Goal: Task Accomplishment & Management: Manage account settings

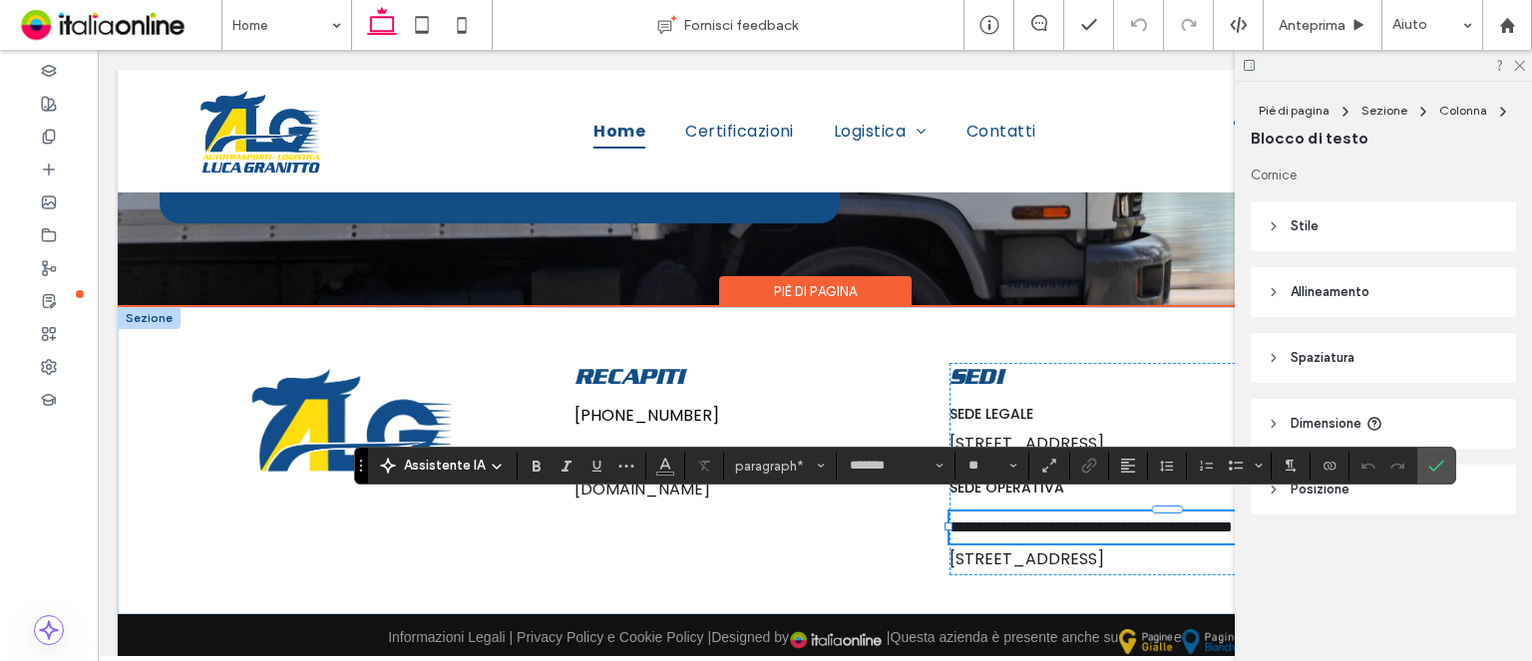
click at [1059, 520] on span "**********" at bounding box center [1090, 527] width 283 height 15
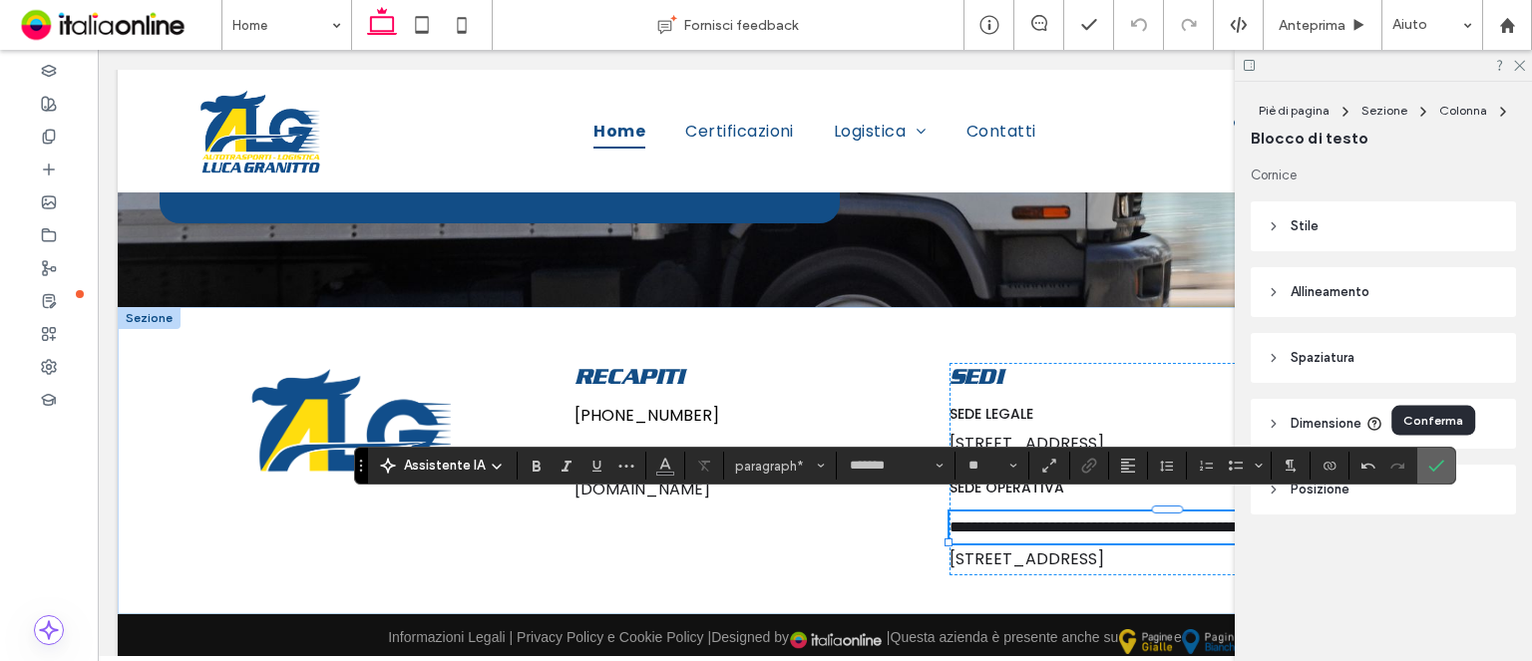
click at [1433, 459] on icon "Conferma" at bounding box center [1436, 466] width 16 height 16
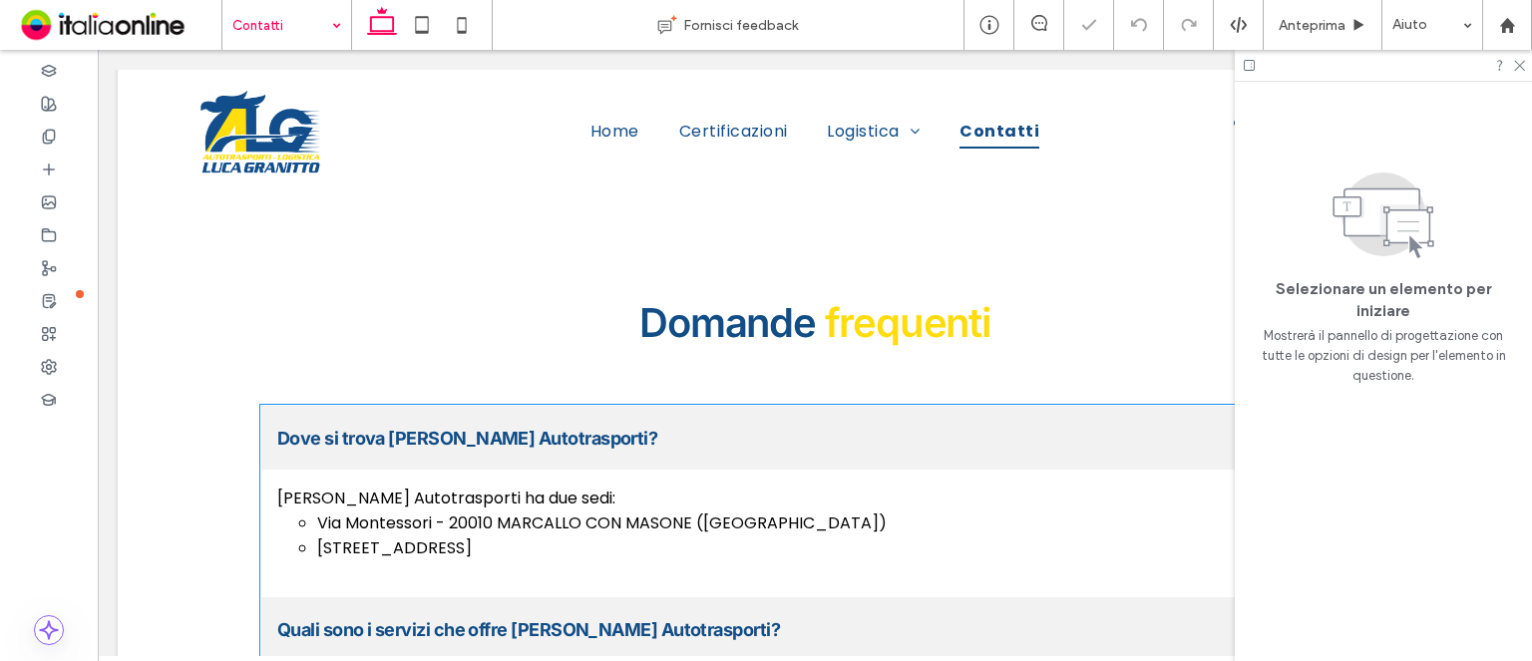
scroll to position [1507, 0]
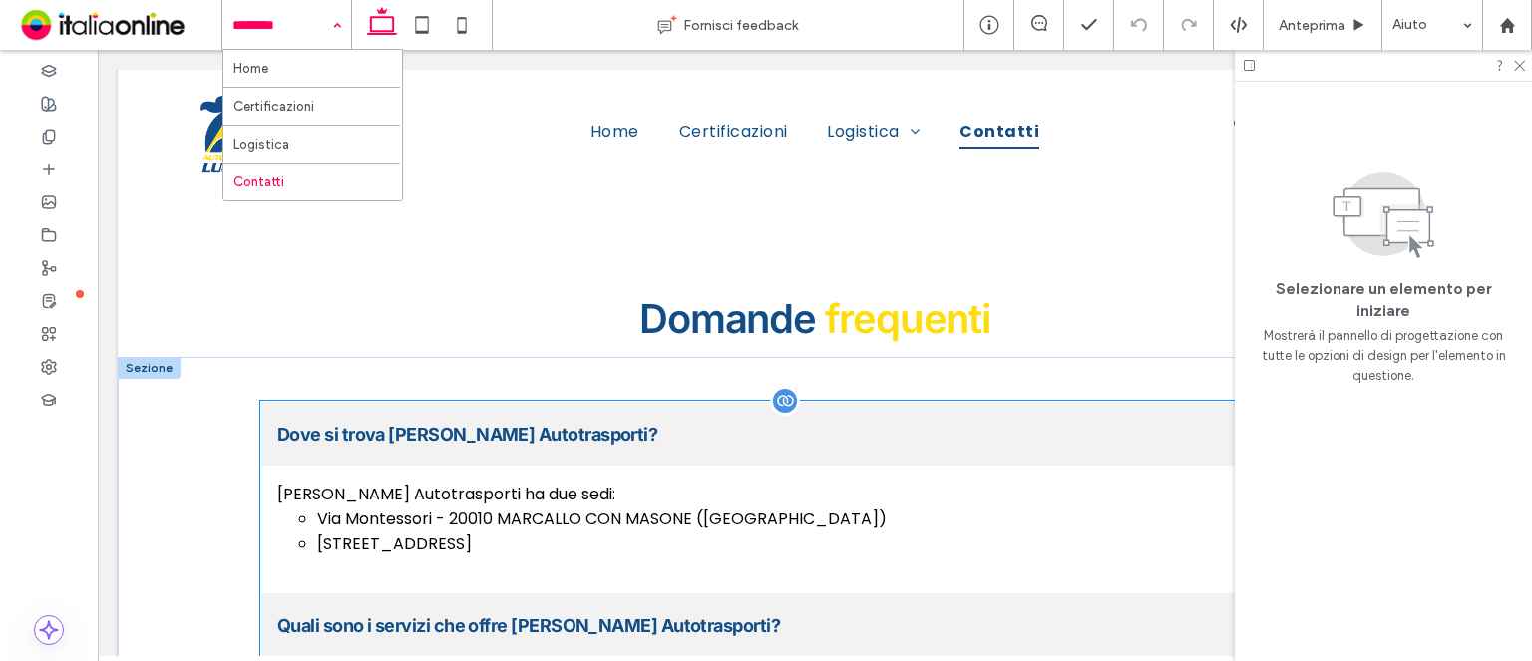
click at [777, 386] on div at bounding box center [785, 401] width 30 height 30
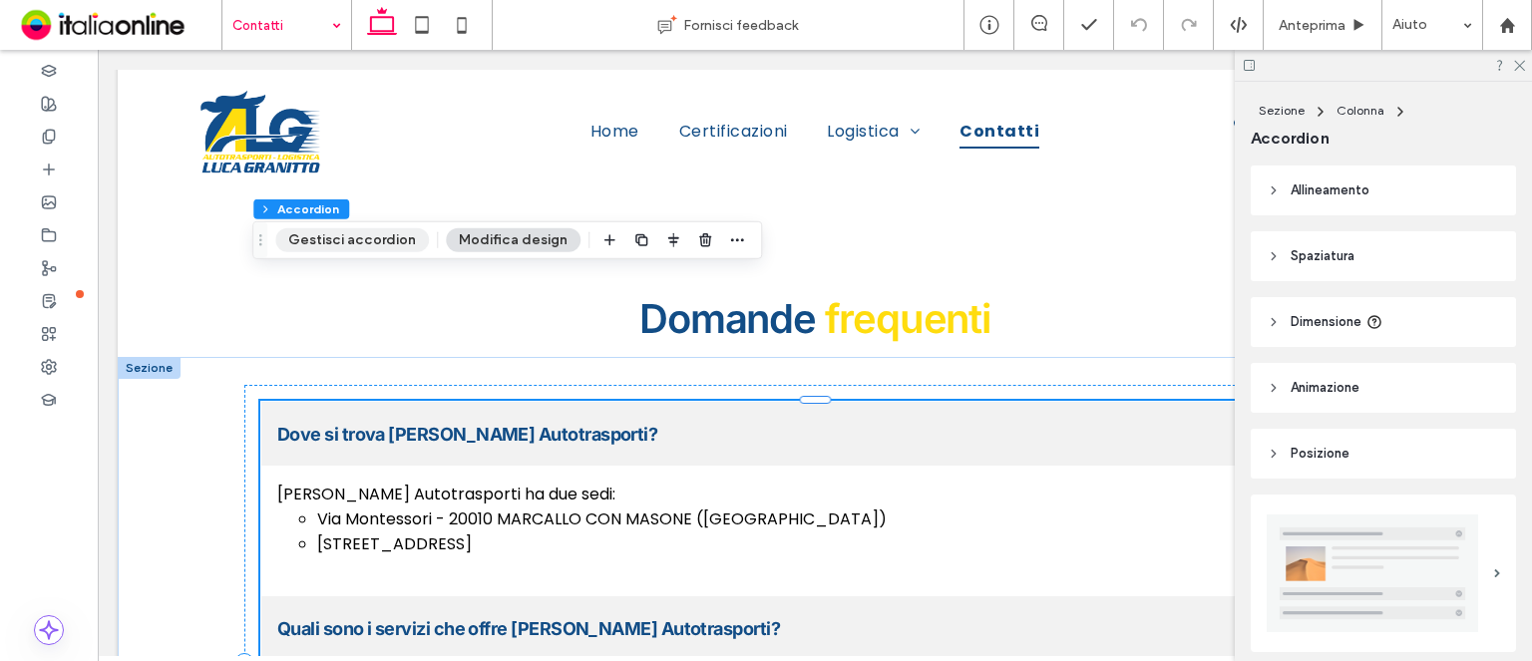
click at [389, 233] on button "Gestisci accordion" at bounding box center [352, 240] width 154 height 24
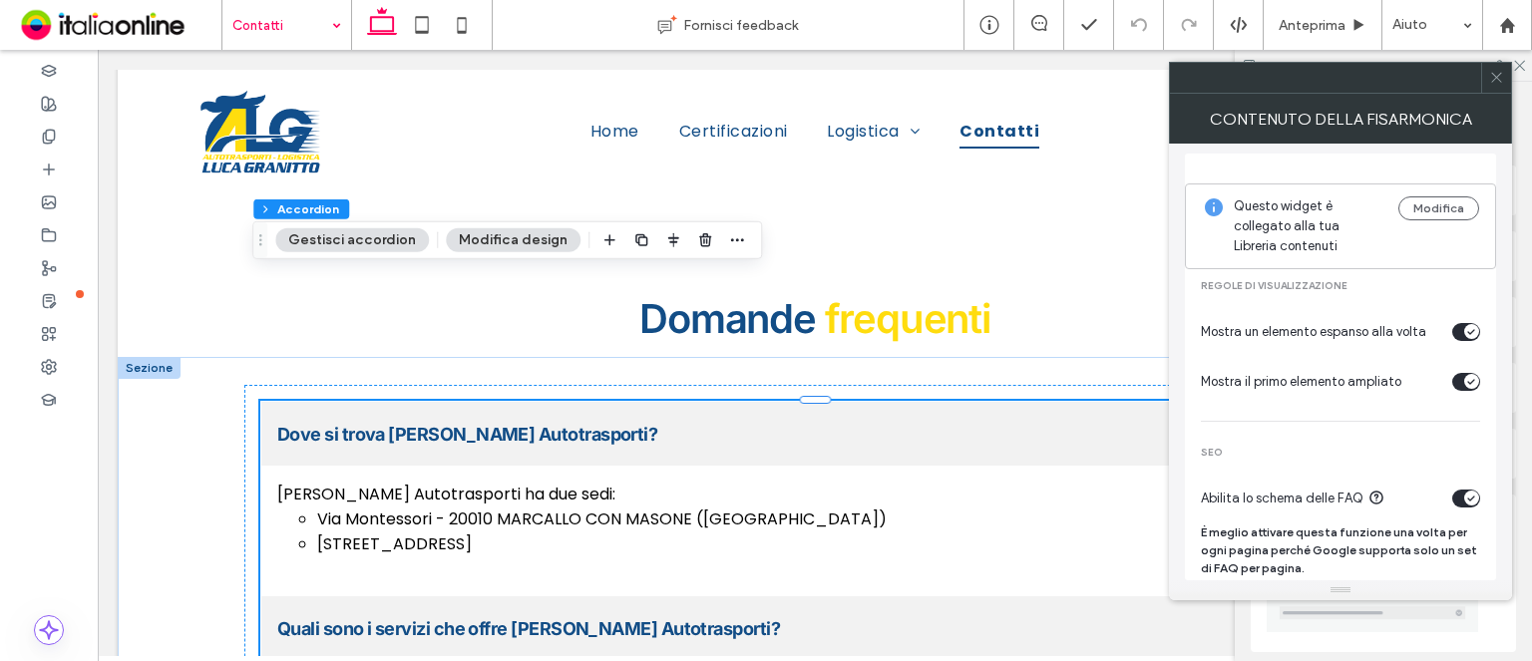
click at [504, 234] on button "Modifica design" at bounding box center [513, 240] width 135 height 24
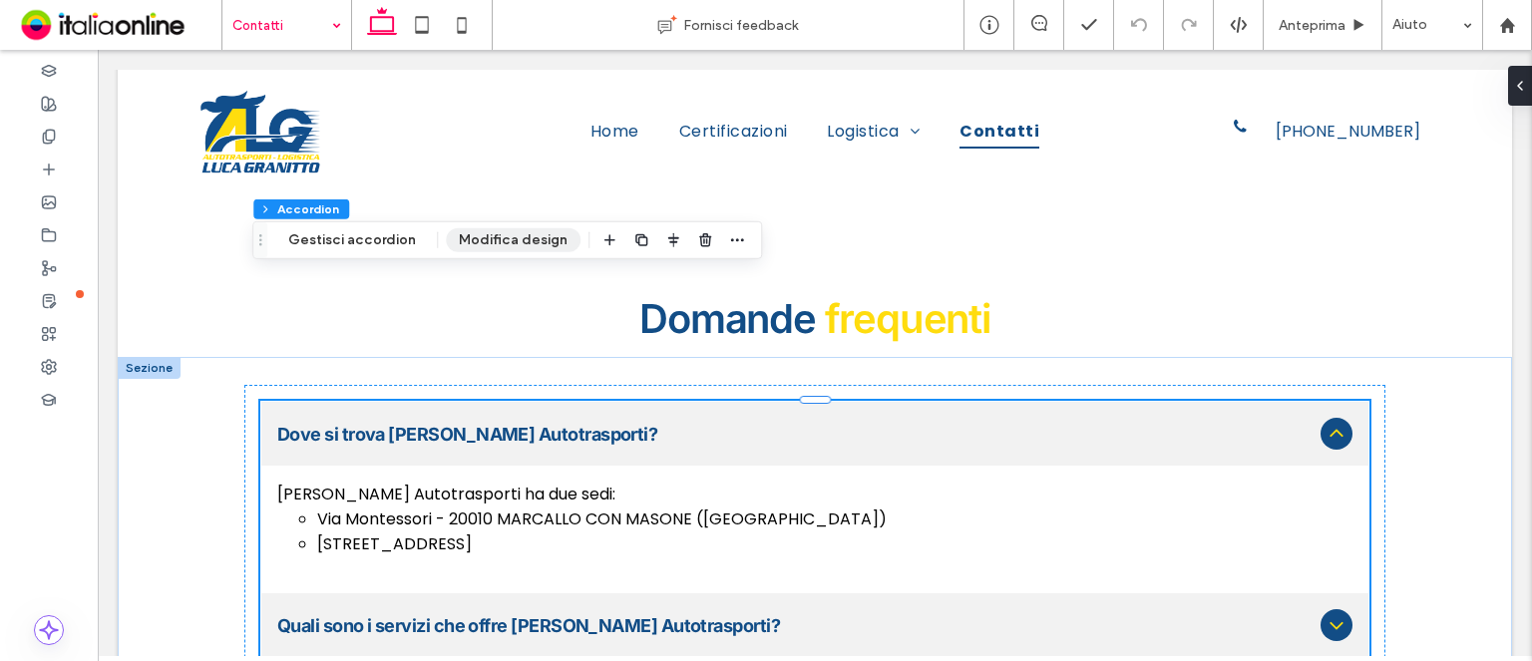
click at [504, 234] on button "Modifica design" at bounding box center [513, 240] width 135 height 24
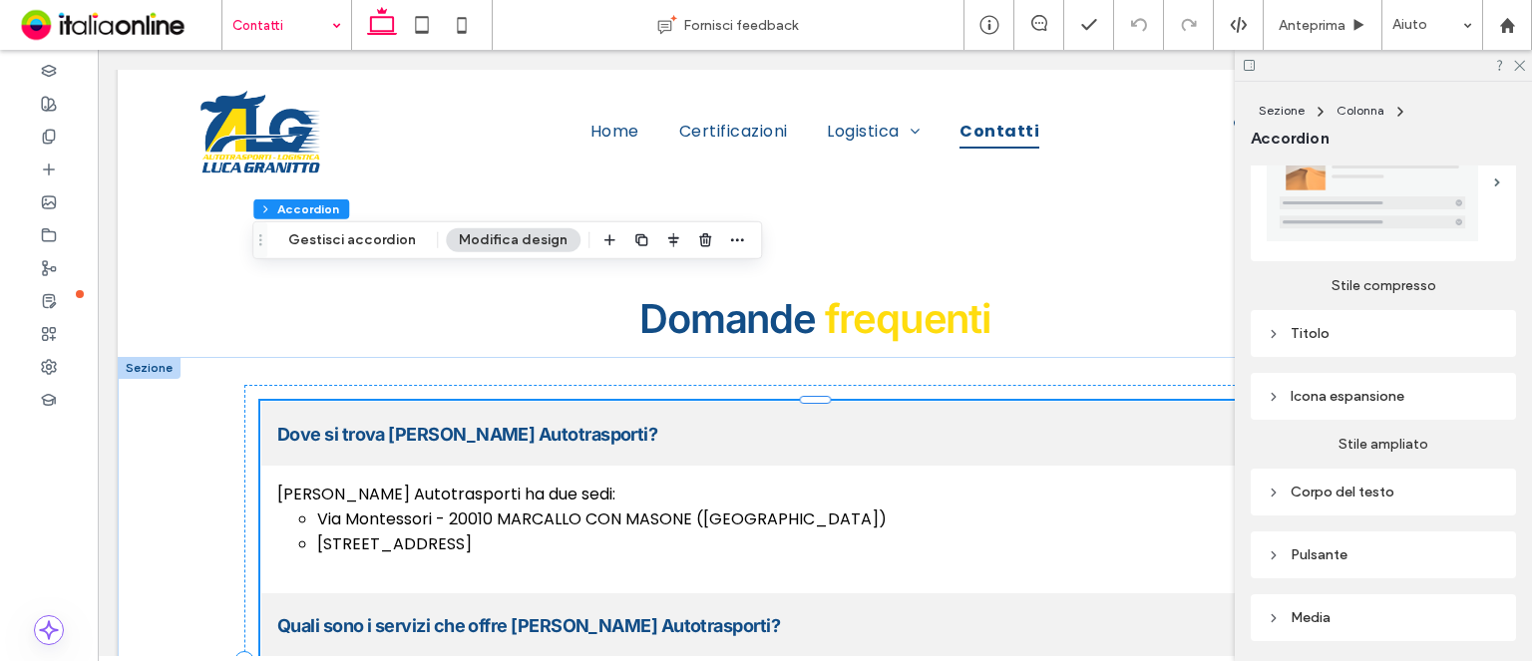
scroll to position [546, 0]
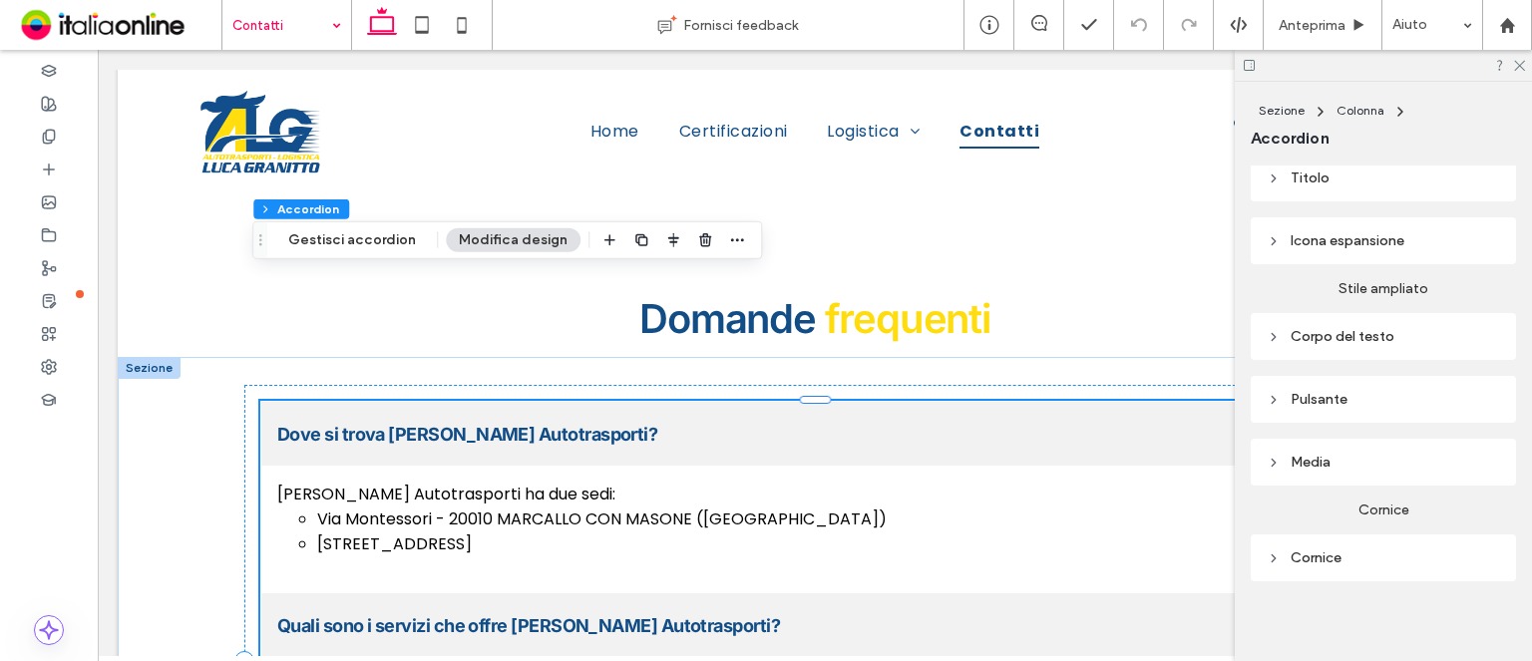
click at [1419, 457] on div "Media" at bounding box center [1382, 462] width 233 height 17
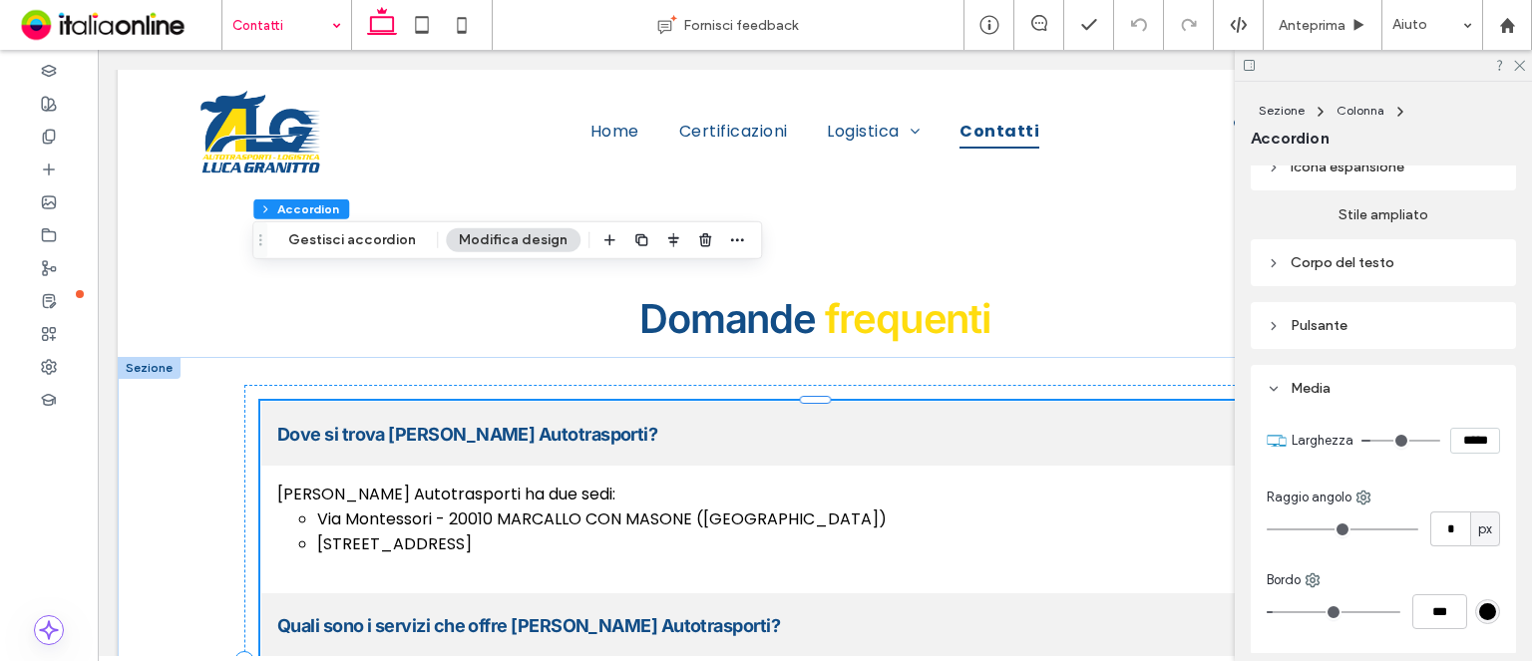
scroll to position [623, 0]
click at [770, 386] on div at bounding box center [785, 401] width 30 height 30
click at [778, 386] on div at bounding box center [785, 401] width 30 height 30
click at [738, 246] on span "button" at bounding box center [737, 240] width 24 height 24
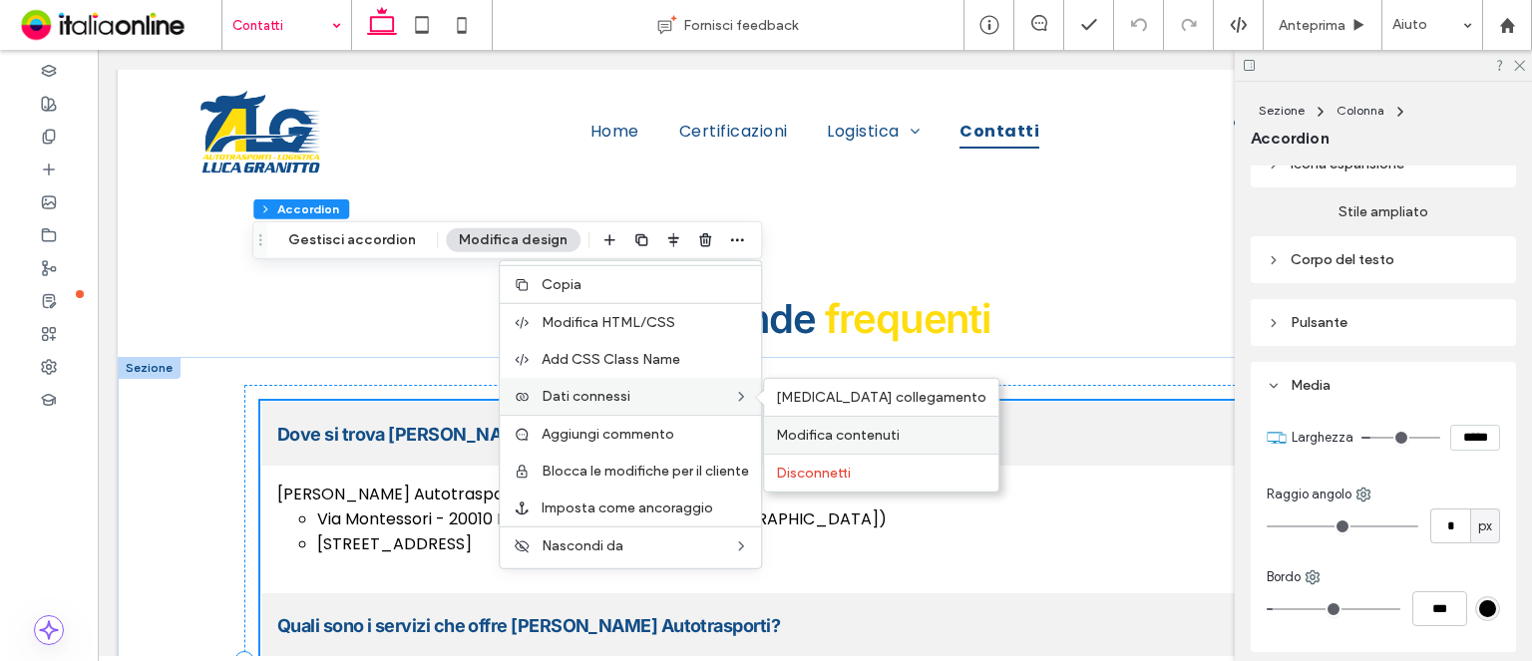
click at [812, 416] on div "Modifica contenuti" at bounding box center [881, 435] width 234 height 38
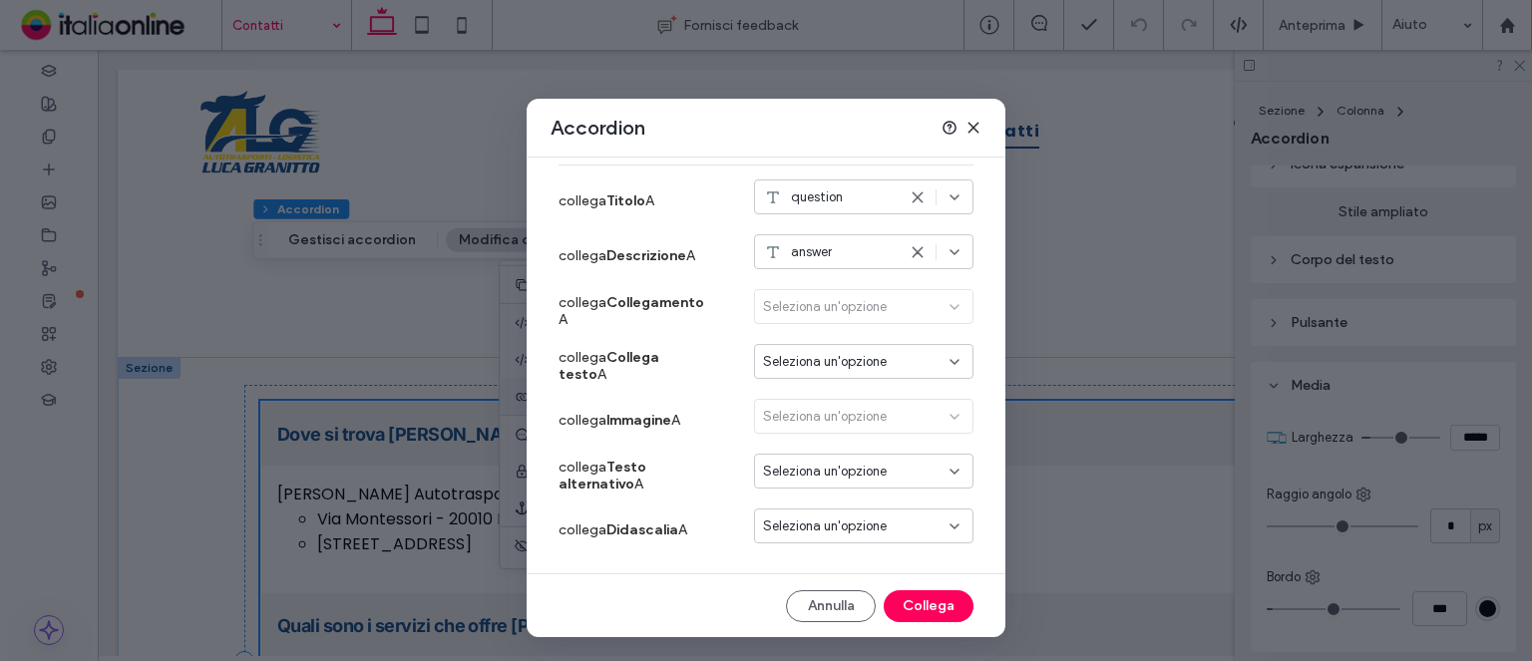
scroll to position [0, 0]
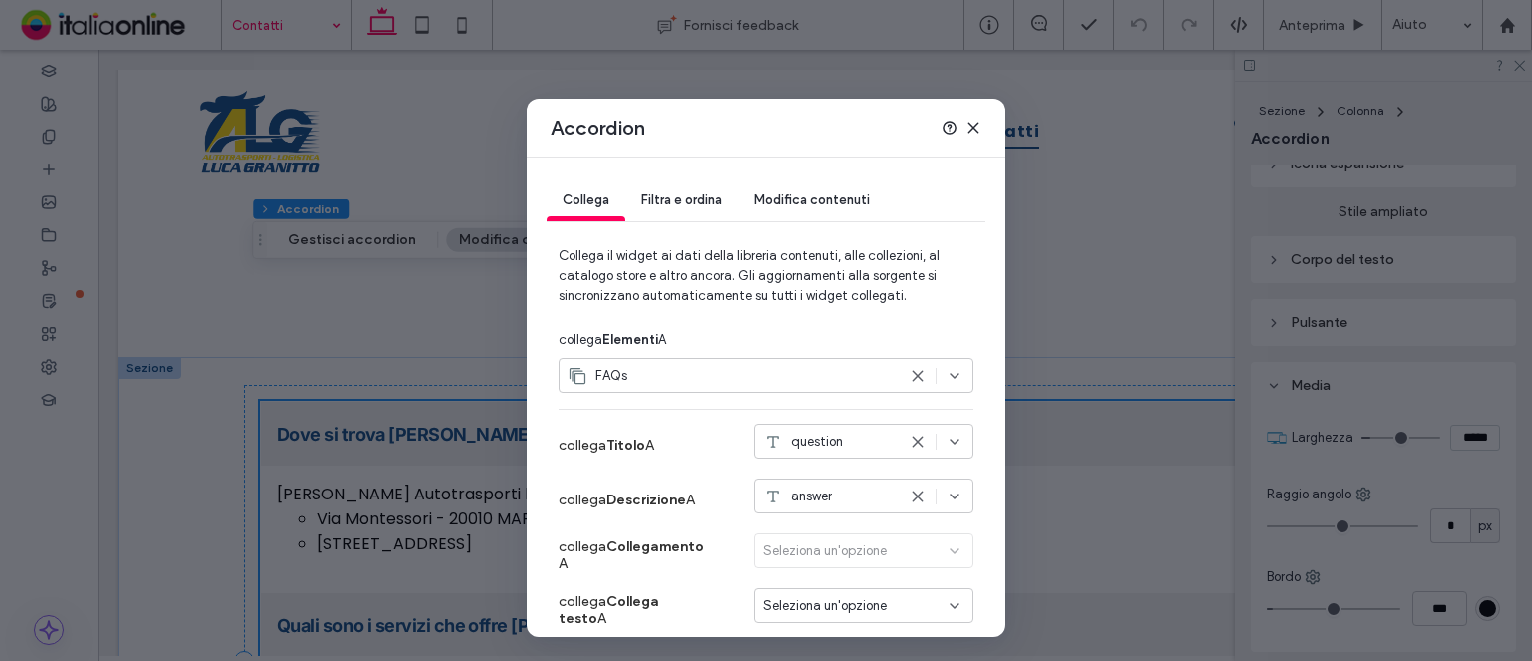
click at [858, 190] on div "Modifica contenuti" at bounding box center [812, 201] width 148 height 40
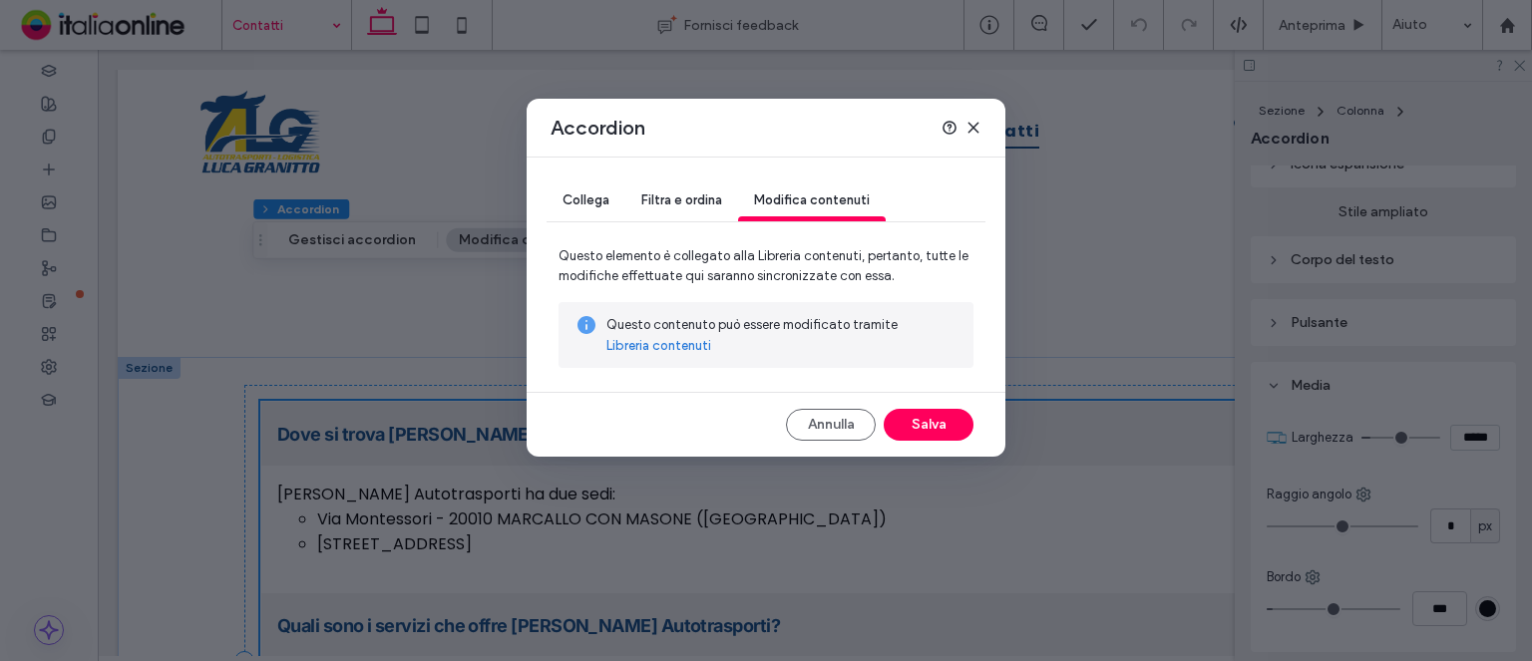
click at [678, 342] on link "Libreria contenuti" at bounding box center [658, 346] width 105 height 20
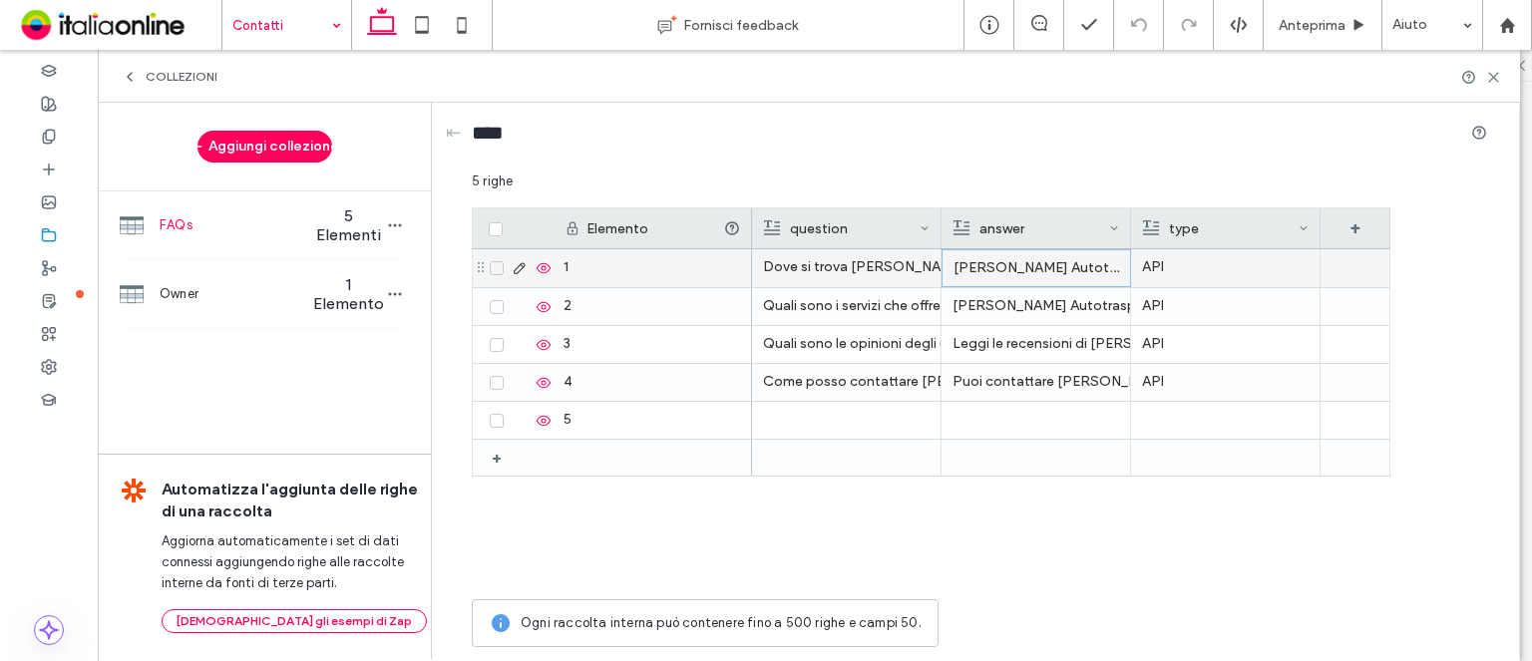
click at [1048, 274] on p "[PERSON_NAME] Autotrasporti ha due sedi:" at bounding box center [1036, 268] width 166 height 36
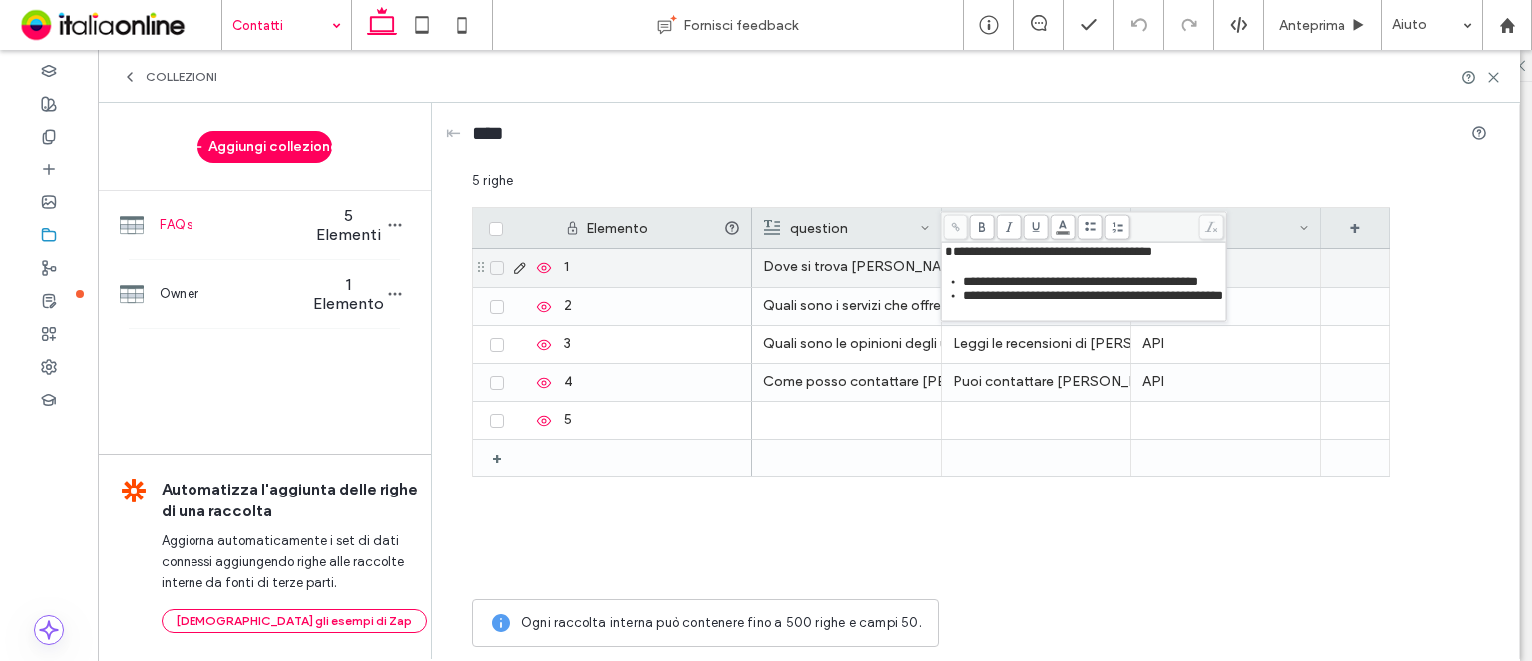
click at [1051, 287] on span "**********" at bounding box center [1080, 281] width 234 height 13
